Goal: Task Accomplishment & Management: Use online tool/utility

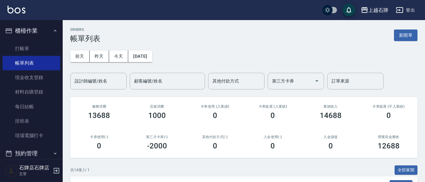
scroll to position [94, 0]
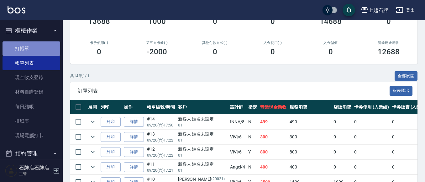
click at [33, 47] on link "打帳單" at bounding box center [32, 48] width 58 height 14
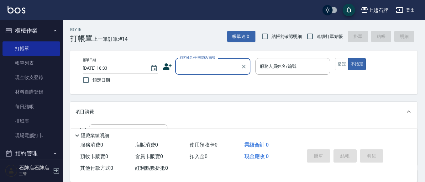
click at [208, 66] on input "顧客姓名/手機號碼/編號" at bounding box center [208, 66] width 60 height 11
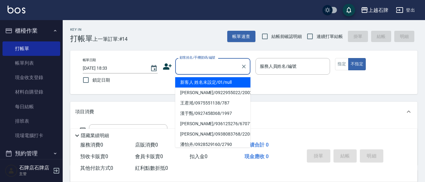
drag, startPoint x: 214, startPoint y: 81, endPoint x: 290, endPoint y: 67, distance: 77.6
click at [215, 81] on li "新客人 姓名未設定/01/null" at bounding box center [212, 82] width 75 height 10
type input "新客人 姓名未設定/01/null"
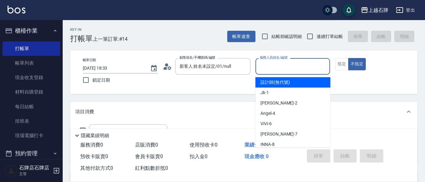
click at [295, 67] on input "服務人員姓名/編號" at bounding box center [292, 66] width 69 height 11
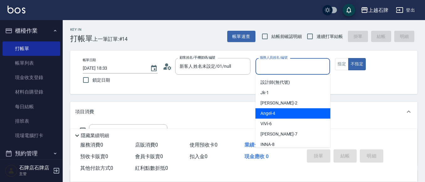
click at [293, 114] on div "[PERSON_NAME] -4" at bounding box center [292, 113] width 75 height 10
type input "[PERSON_NAME]-4"
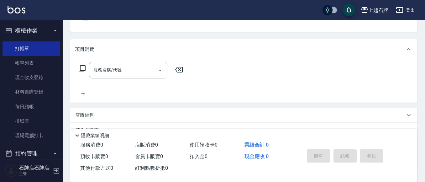
scroll to position [63, 0]
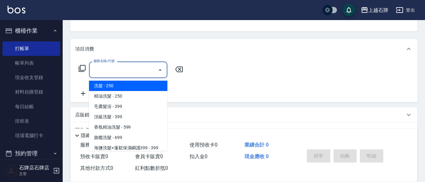
click at [140, 69] on input "服務名稱/代號" at bounding box center [123, 69] width 63 height 11
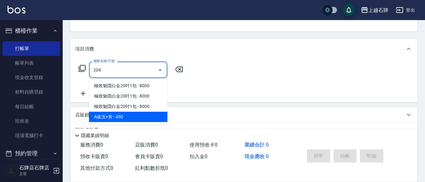
click at [150, 113] on span "A級洗+剪 - 450" at bounding box center [128, 116] width 78 height 10
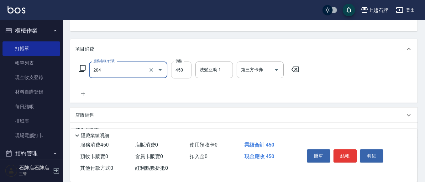
type input "A級洗+剪(204)"
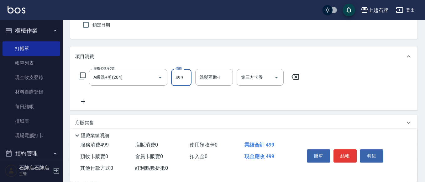
scroll to position [0, 0]
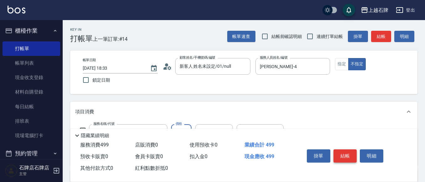
type input "499"
click at [344, 152] on button "結帳" at bounding box center [344, 155] width 23 height 13
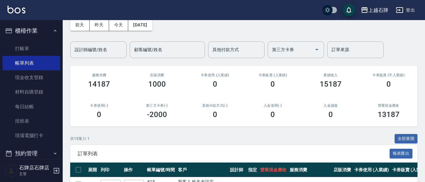
scroll to position [63, 0]
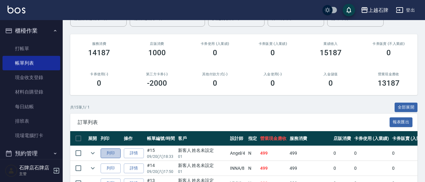
click at [111, 151] on button "列印" at bounding box center [111, 153] width 20 height 10
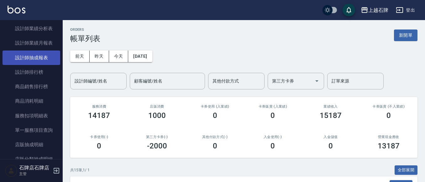
scroll to position [344, 0]
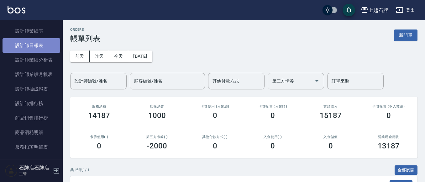
click at [37, 44] on link "設計師日報表" at bounding box center [32, 45] width 58 height 14
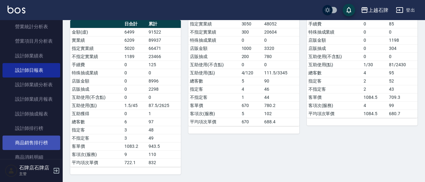
scroll to position [313, 0]
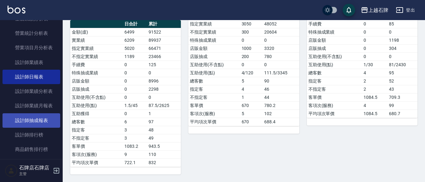
click at [42, 118] on link "設計師抽成報表" at bounding box center [32, 120] width 58 height 14
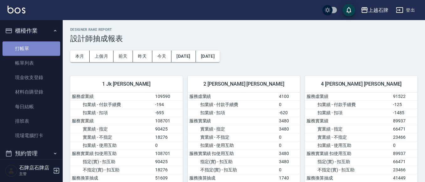
click at [37, 47] on link "打帳單" at bounding box center [32, 48] width 58 height 14
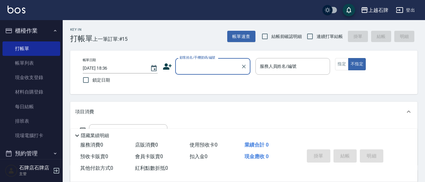
click at [192, 62] on input "顧客姓名/手機號碼/編號" at bounding box center [208, 66] width 60 height 11
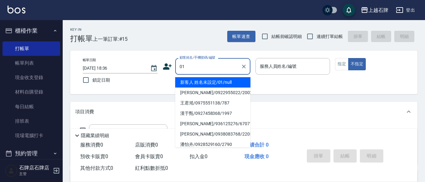
type input "01"
type input "6"
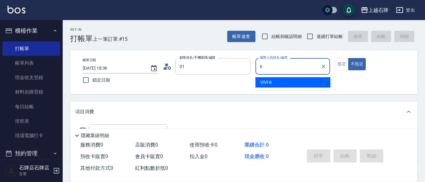
type input "新客人 姓名未設定/01/null"
type input "ViVi-6"
type button "false"
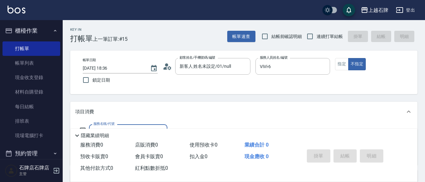
scroll to position [31, 0]
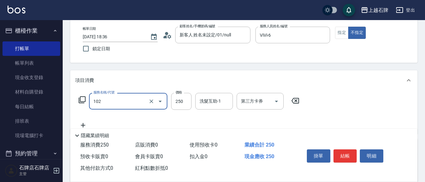
type input "精油洗髮(102)"
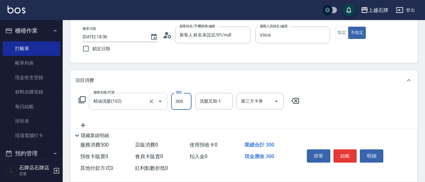
type input "300"
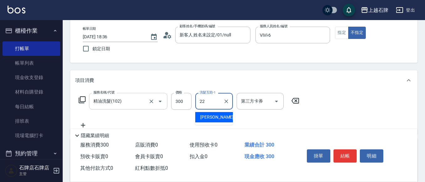
type input "嘉芸-22"
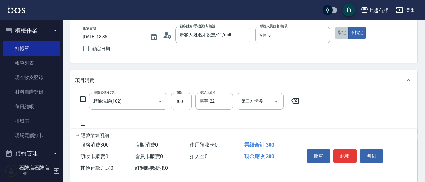
click at [343, 29] on button "指定" at bounding box center [341, 33] width 13 height 12
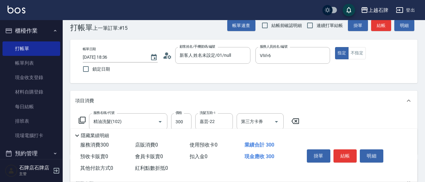
scroll to position [0, 0]
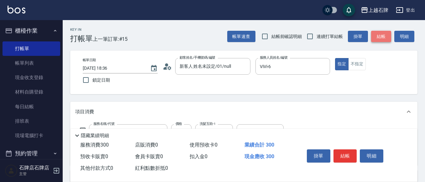
click at [374, 34] on button "結帳" at bounding box center [381, 37] width 20 height 12
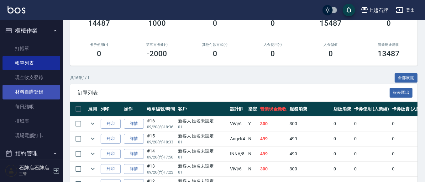
scroll to position [94, 0]
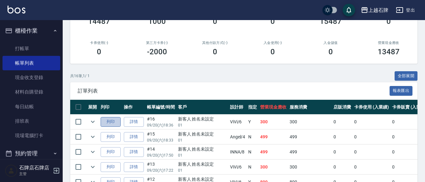
click at [106, 123] on button "列印" at bounding box center [111, 122] width 20 height 10
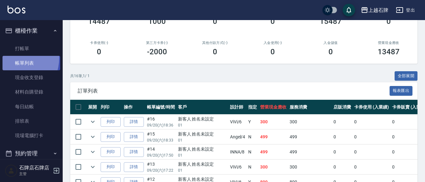
click at [12, 58] on link "帳單列表" at bounding box center [32, 63] width 58 height 14
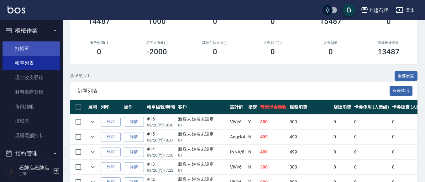
click at [19, 52] on link "打帳單" at bounding box center [32, 48] width 58 height 14
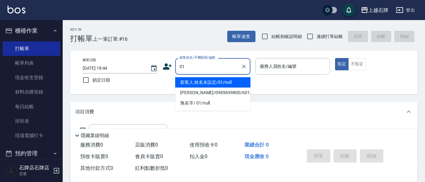
type input "新客人 姓名未設定/01/null"
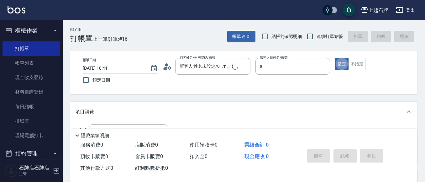
type input "INNA-8"
type button "true"
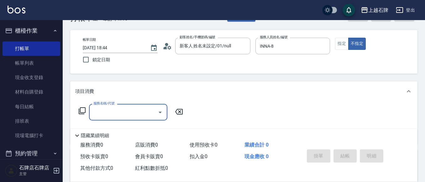
scroll to position [31, 0]
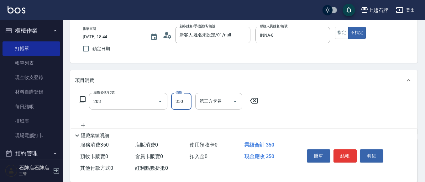
type input "B級洗+剪(203)"
type input "499"
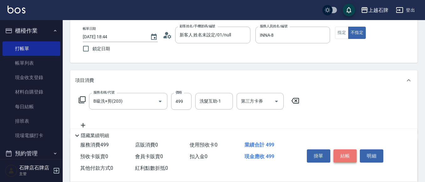
click at [350, 154] on button "結帳" at bounding box center [344, 155] width 23 height 13
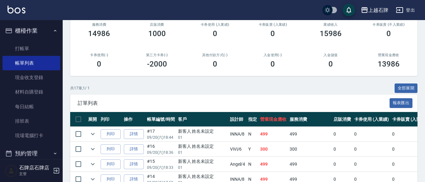
scroll to position [125, 0]
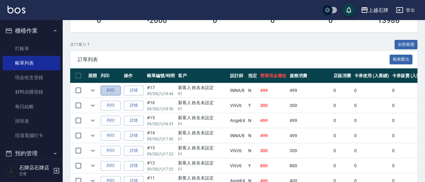
click at [103, 89] on button "列印" at bounding box center [111, 90] width 20 height 10
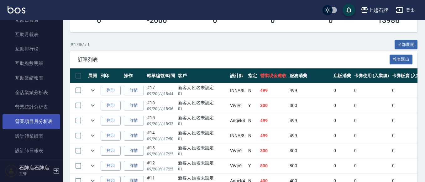
scroll to position [251, 0]
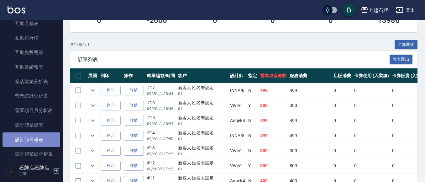
click at [48, 142] on link "設計師日報表" at bounding box center [32, 139] width 58 height 14
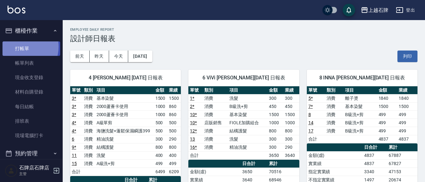
click at [20, 46] on link "打帳單" at bounding box center [32, 48] width 58 height 14
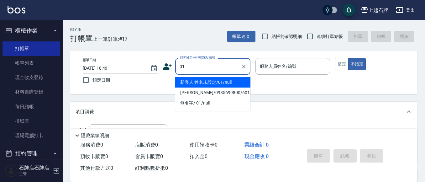
type input "新客人 姓名未設定/01/null"
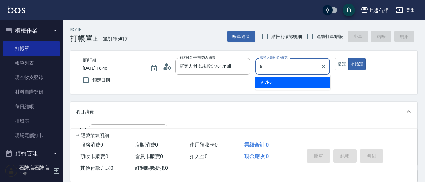
type input "ViVi-6"
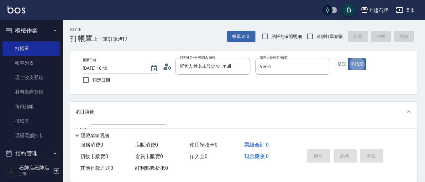
type button "false"
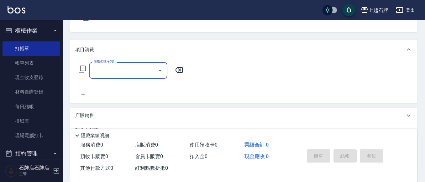
scroll to position [63, 0]
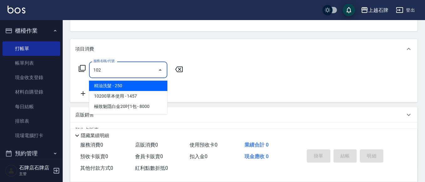
type input "精油洗髮(102)"
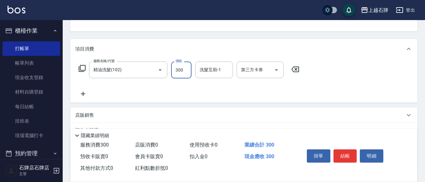
type input "300"
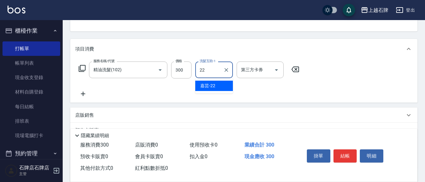
type input "嘉芸-22"
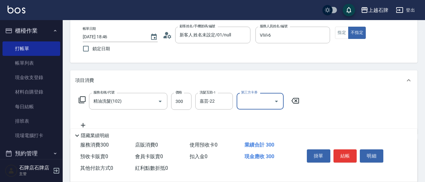
scroll to position [0, 0]
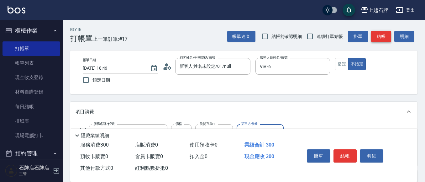
click at [377, 33] on button "結帳" at bounding box center [381, 37] width 20 height 12
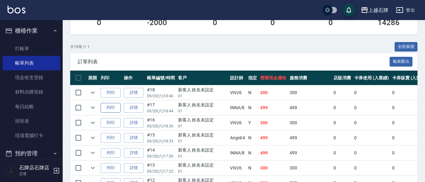
scroll to position [125, 0]
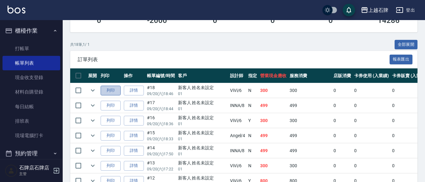
drag, startPoint x: 113, startPoint y: 88, endPoint x: 118, endPoint y: 87, distance: 5.4
click at [113, 88] on button "列印" at bounding box center [111, 90] width 20 height 10
